Goal: Find specific page/section: Find specific page/section

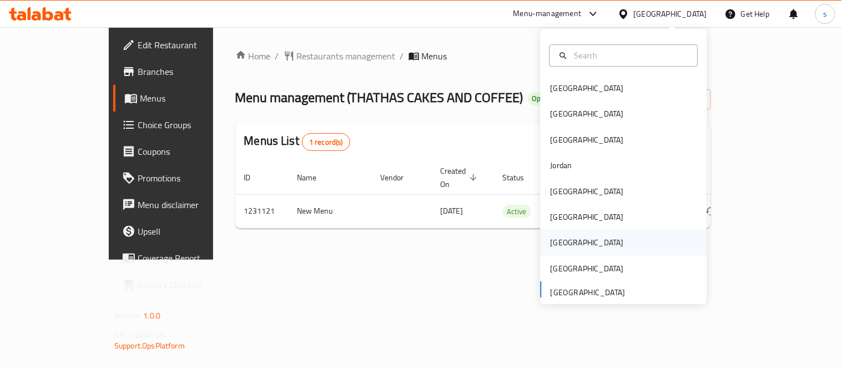
click at [552, 237] on div "[GEOGRAPHIC_DATA]" at bounding box center [587, 243] width 73 height 12
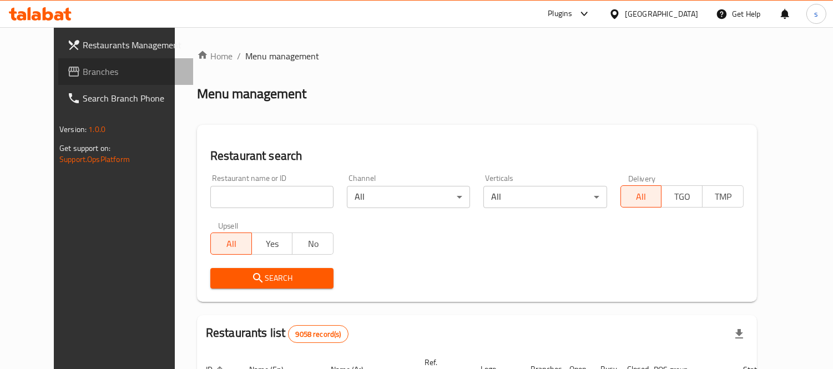
click at [83, 69] on span "Branches" at bounding box center [134, 71] width 102 height 13
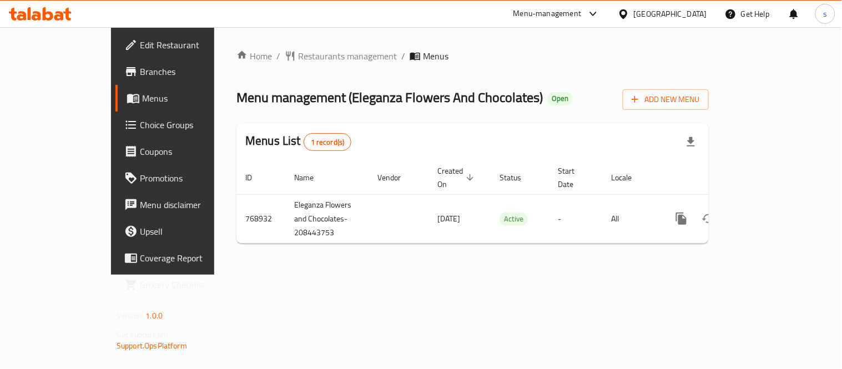
click at [627, 14] on icon at bounding box center [623, 13] width 8 height 9
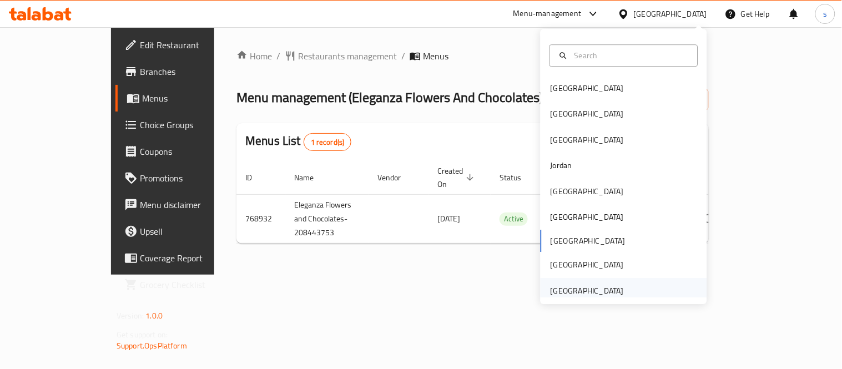
click at [571, 293] on div "[GEOGRAPHIC_DATA]" at bounding box center [587, 291] width 73 height 12
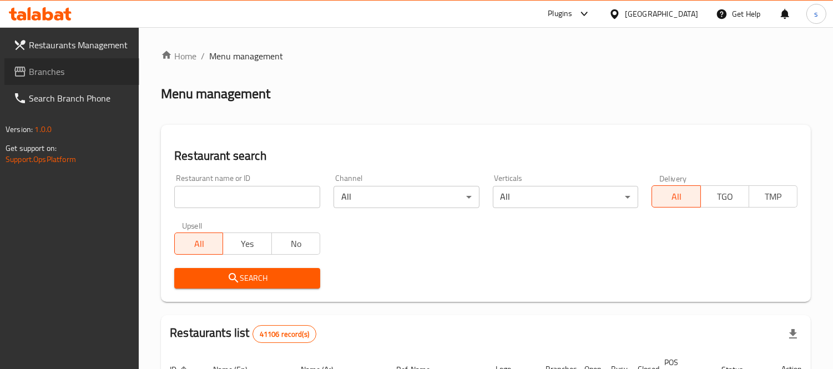
click at [70, 67] on span "Branches" at bounding box center [80, 71] width 102 height 13
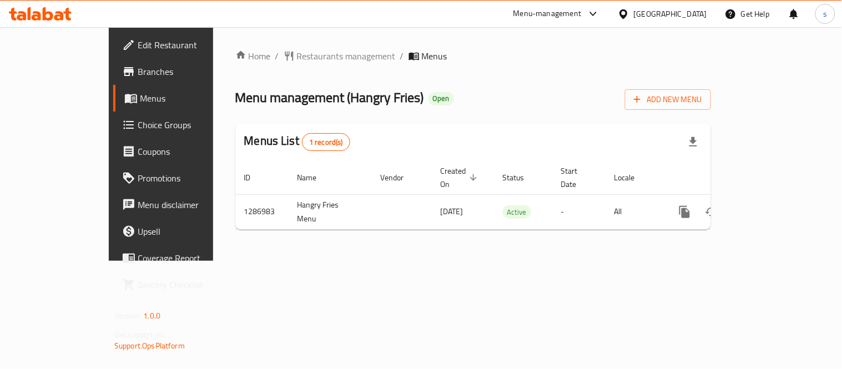
click at [653, 19] on div "[GEOGRAPHIC_DATA]" at bounding box center [670, 14] width 73 height 12
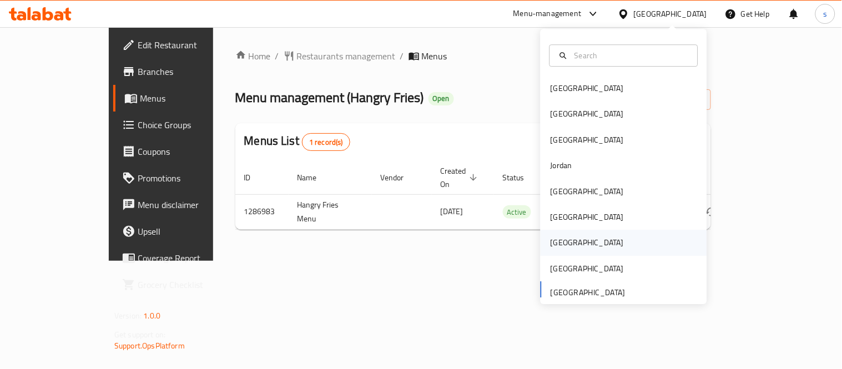
click at [553, 238] on div "[GEOGRAPHIC_DATA]" at bounding box center [587, 243] width 73 height 12
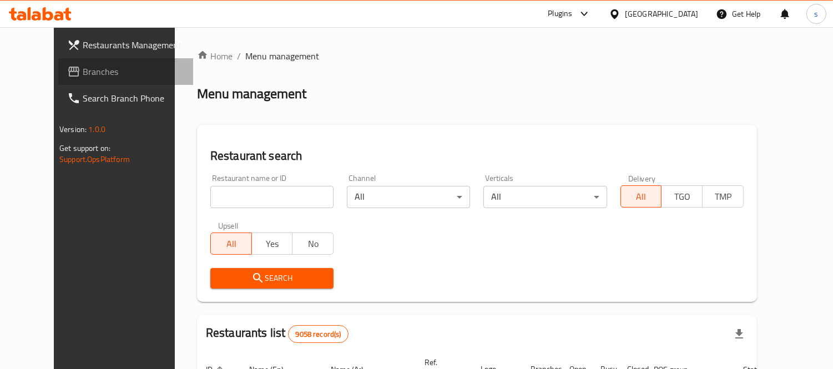
click at [83, 71] on span "Branches" at bounding box center [134, 71] width 102 height 13
